Goal: Task Accomplishment & Management: Manage account settings

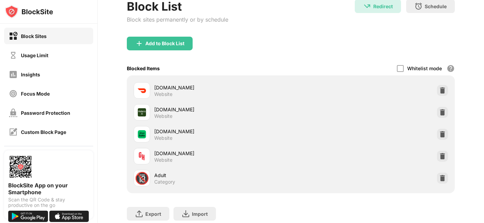
scroll to position [45, 0]
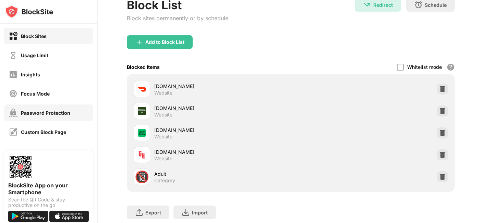
click at [69, 112] on div "Password Protection" at bounding box center [45, 113] width 49 height 6
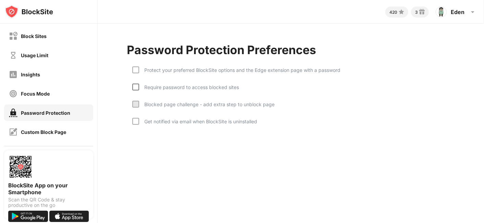
click at [136, 87] on div at bounding box center [135, 87] width 7 height 7
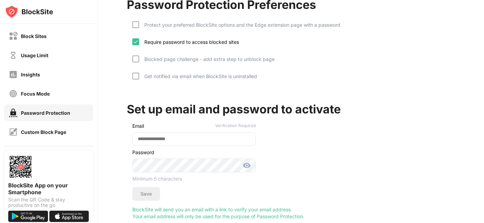
scroll to position [45, 1]
click at [133, 39] on img at bounding box center [135, 41] width 5 height 5
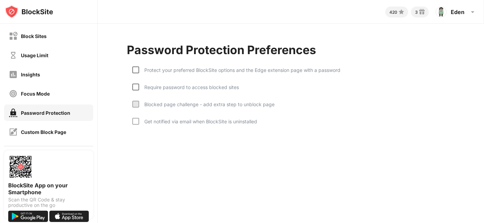
click at [137, 67] on div at bounding box center [135, 69] width 7 height 7
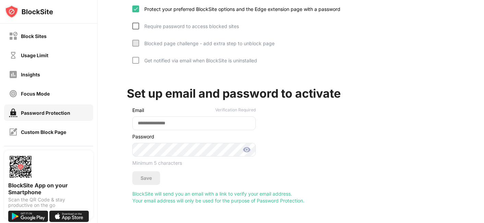
scroll to position [64, 0]
click at [178, 116] on input "email" at bounding box center [193, 123] width 123 height 14
type input "**********"
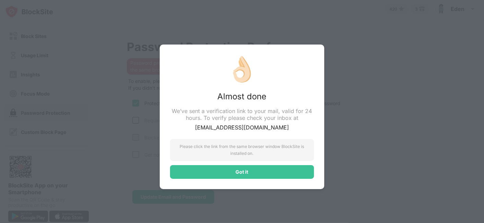
scroll to position [7, 0]
